Goal: Task Accomplishment & Management: Manage account settings

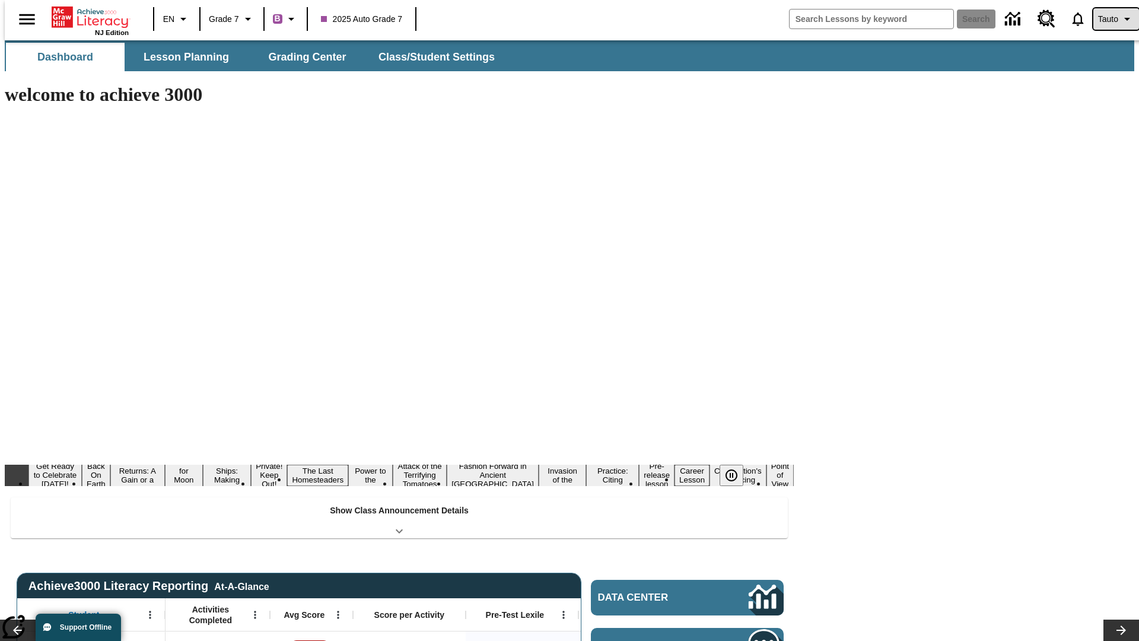
click at [1110, 19] on span "Tauto" at bounding box center [1108, 19] width 20 height 12
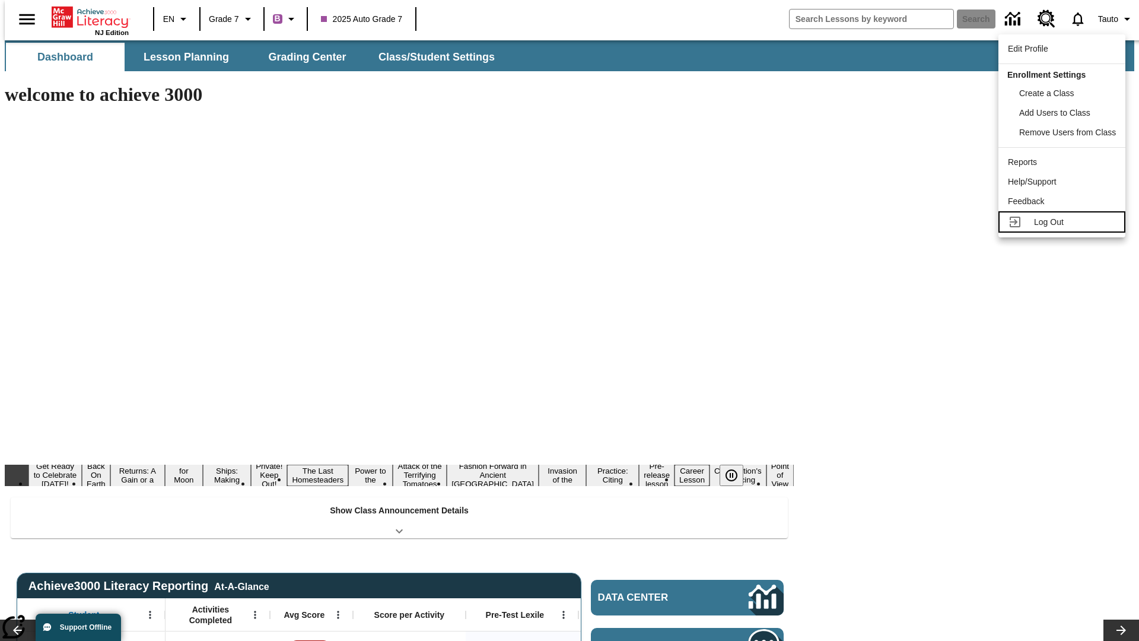
click at [1064, 217] on span "Log Out" at bounding box center [1049, 221] width 30 height 9
